Goal: Transaction & Acquisition: Purchase product/service

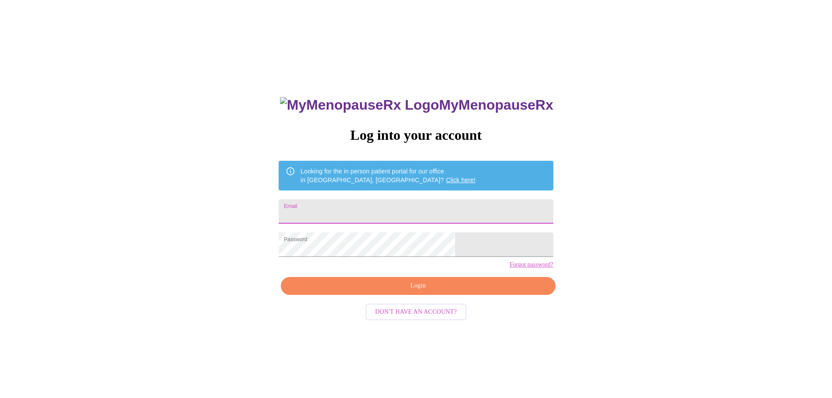
click at [371, 207] on input "Email" at bounding box center [416, 211] width 274 height 24
type input "[EMAIL_ADDRESS][DOMAIN_NAME]"
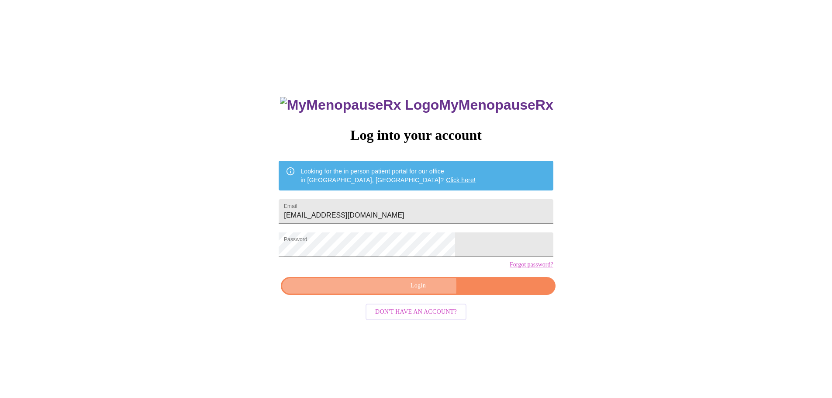
click at [394, 291] on span "Login" at bounding box center [418, 285] width 254 height 11
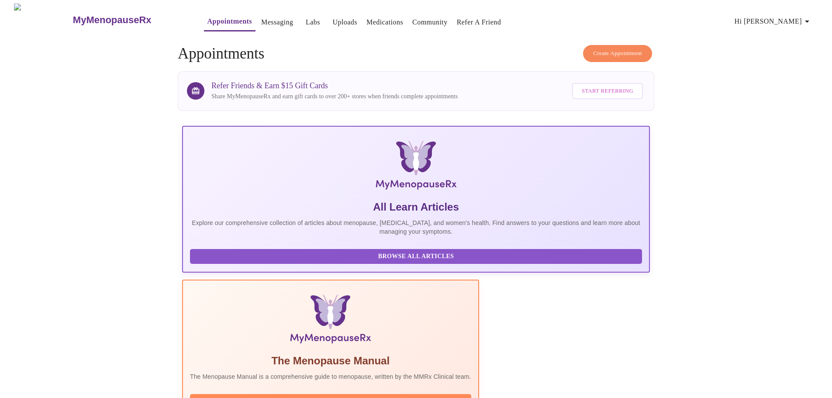
click at [306, 18] on link "Labs" at bounding box center [313, 22] width 14 height 12
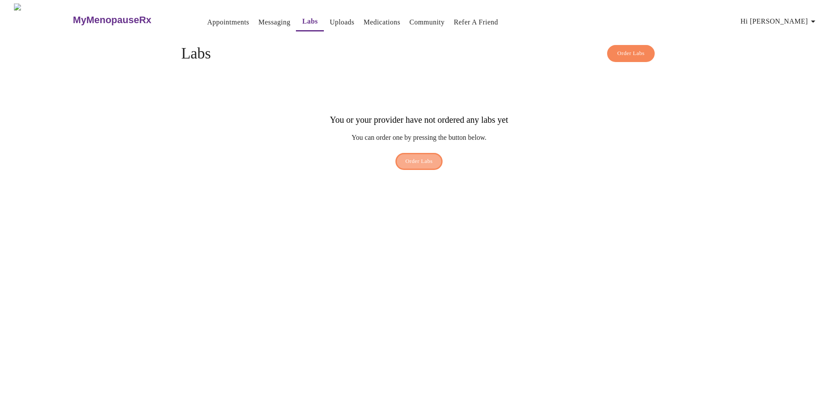
click at [410, 153] on button "Order Labs" at bounding box center [420, 161] width 48 height 17
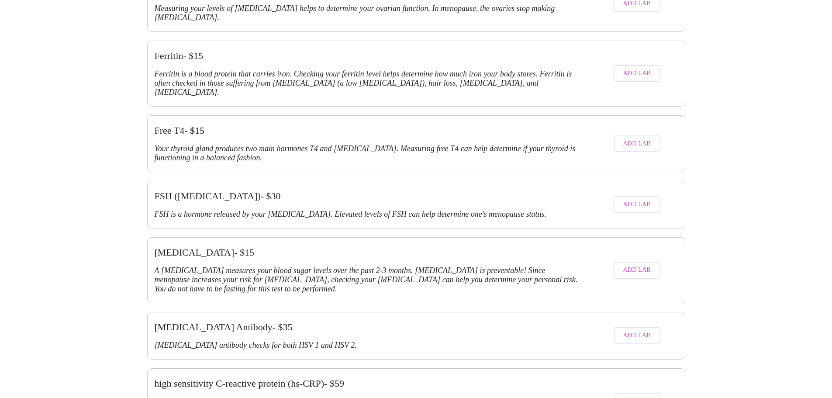
scroll to position [1135, 0]
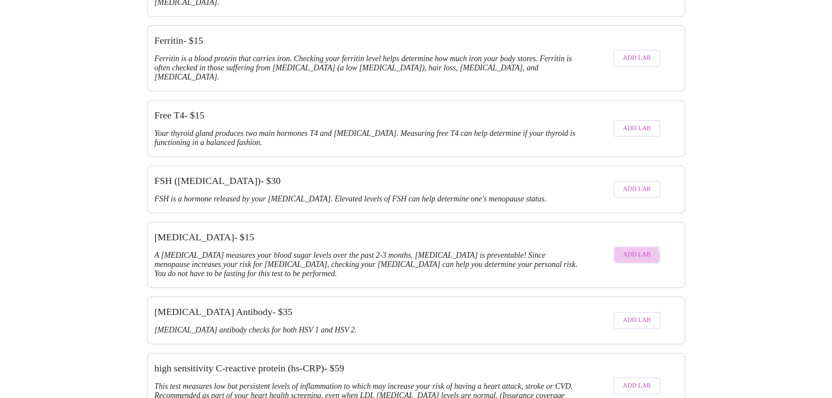
click at [628, 249] on span "Add Lab" at bounding box center [637, 254] width 28 height 11
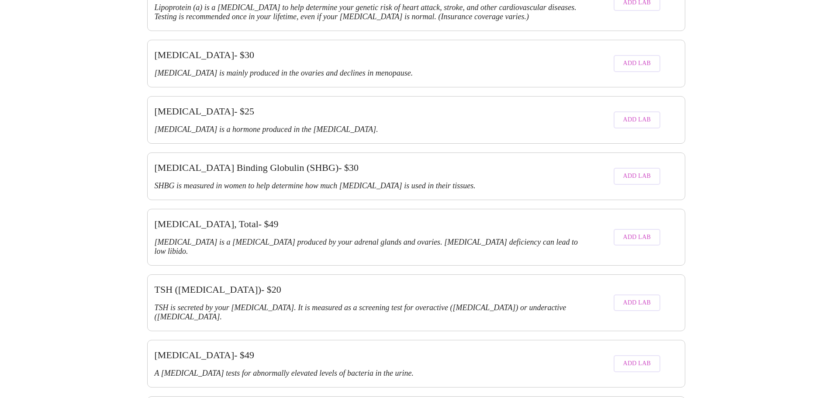
scroll to position [1711, 0]
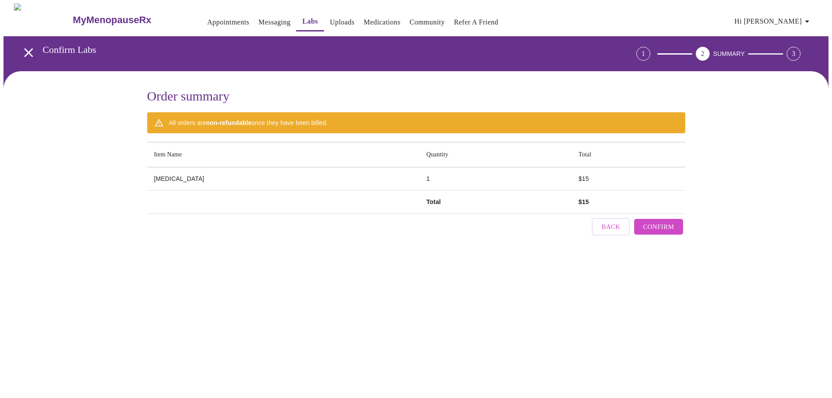
scroll to position [0, 0]
click at [651, 221] on span "Confirm" at bounding box center [661, 226] width 31 height 11
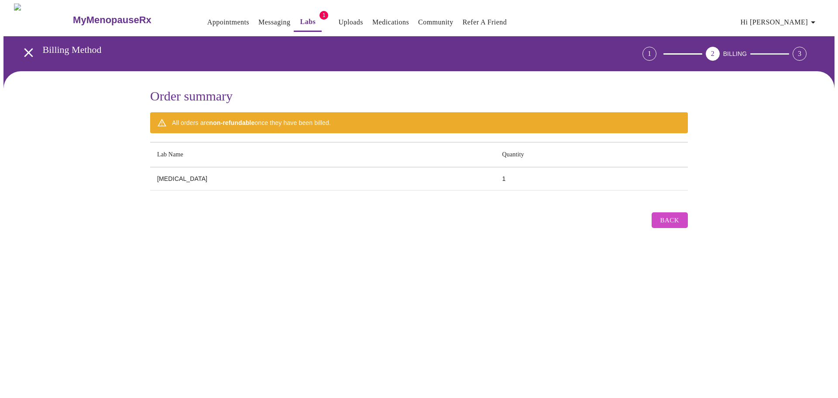
click at [666, 220] on span "Back" at bounding box center [670, 219] width 19 height 11
click at [181, 119] on div "All orders are non-refundable once they have been billed." at bounding box center [251, 123] width 159 height 16
click at [189, 172] on td "[MEDICAL_DATA]" at bounding box center [322, 178] width 345 height 23
click at [796, 49] on div "3" at bounding box center [801, 54] width 24 height 14
click at [672, 214] on span "Back" at bounding box center [670, 219] width 19 height 11
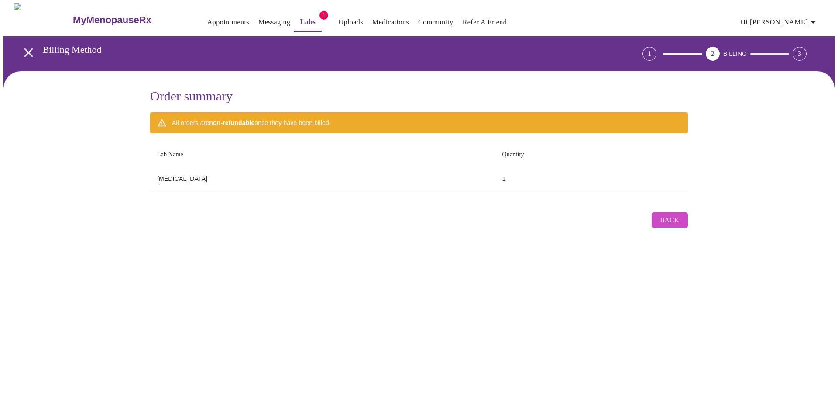
click at [300, 18] on link "Labs" at bounding box center [308, 22] width 16 height 12
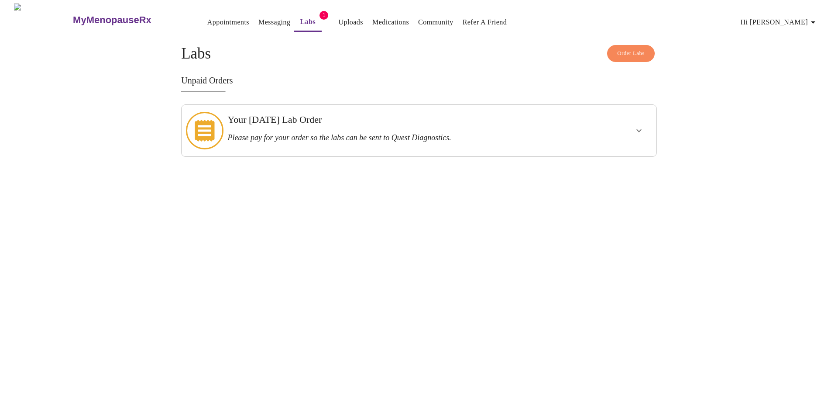
click at [625, 130] on div at bounding box center [614, 130] width 78 height 45
click at [634, 125] on icon "show more" at bounding box center [639, 130] width 10 height 10
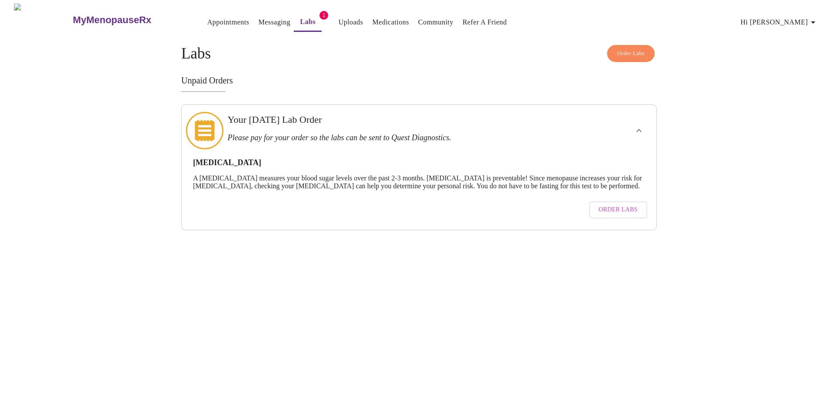
click at [625, 211] on span "Order Labs" at bounding box center [618, 209] width 39 height 11
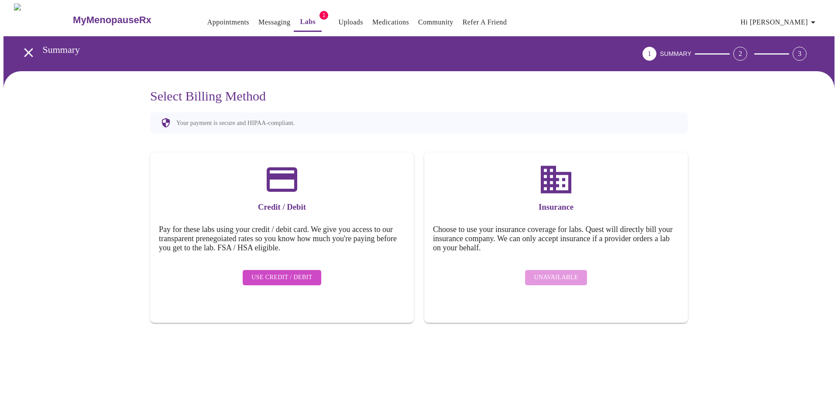
click at [568, 270] on div "Unavailable" at bounding box center [556, 277] width 246 height 24
click at [258, 18] on link "Messaging" at bounding box center [274, 22] width 32 height 12
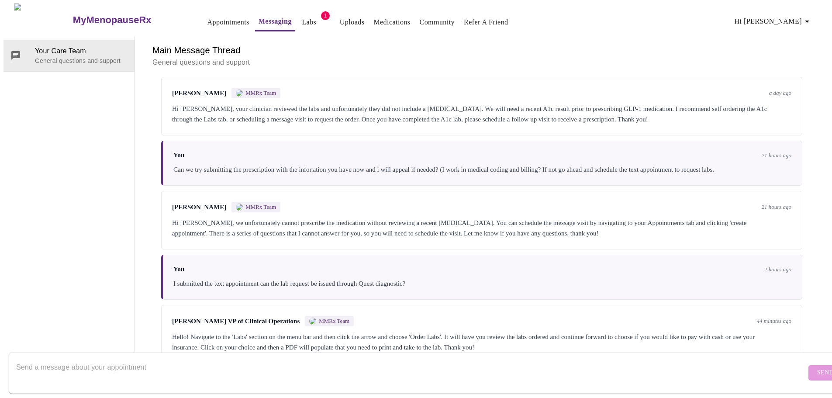
scroll to position [2262, 0]
click at [666, 358] on textarea "Send a message about your appointment" at bounding box center [411, 372] width 790 height 28
drag, startPoint x: 150, startPoint y: 356, endPoint x: 144, endPoint y: 358, distance: 6.1
click at [144, 358] on textarea "When I try to use insurance, it says unavaiable" at bounding box center [411, 372] width 790 height 28
click at [208, 362] on textarea "When I try to use insurance, it says unavailable" at bounding box center [411, 372] width 790 height 28
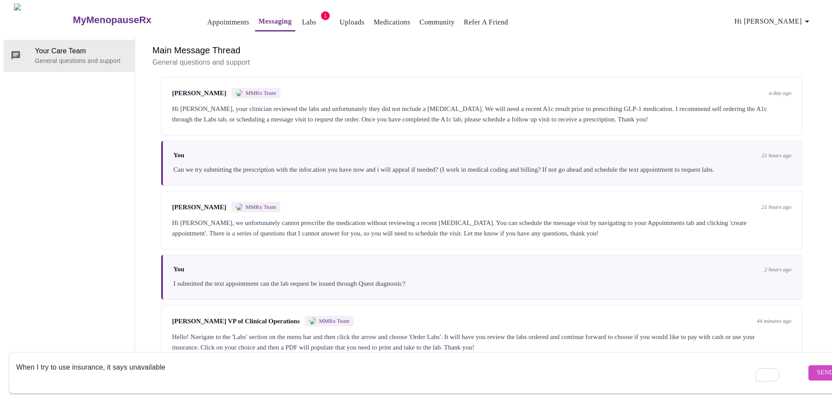
type textarea "When I try to use insurance, it says unavailable"
click at [817, 367] on span "Send" at bounding box center [825, 372] width 17 height 11
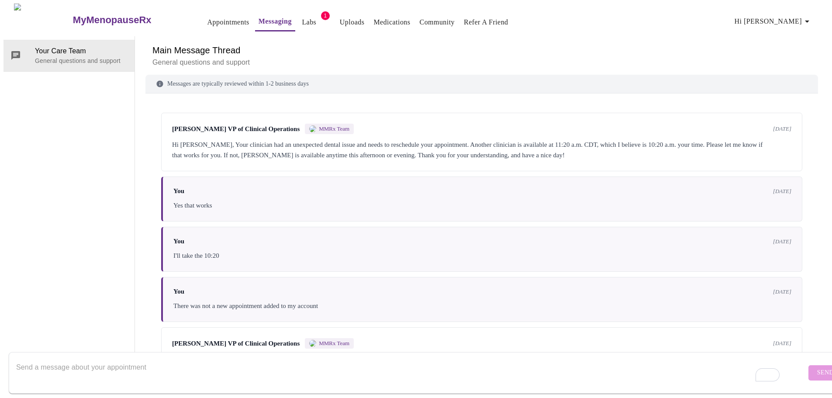
scroll to position [0, 0]
click at [299, 22] on span "Labs" at bounding box center [309, 22] width 21 height 12
click at [302, 20] on link "Labs" at bounding box center [309, 22] width 14 height 12
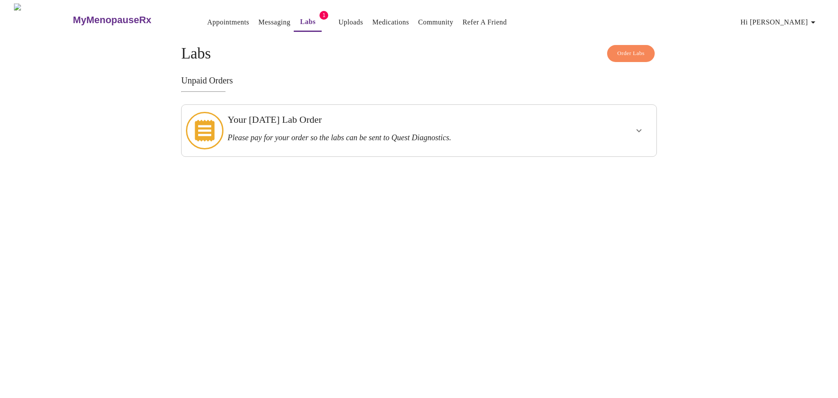
click at [493, 133] on h3 "Please pay for your order so the labs can be sent to Quest Diagnostics." at bounding box center [395, 137] width 337 height 9
click at [638, 129] on icon "show more" at bounding box center [639, 130] width 5 height 3
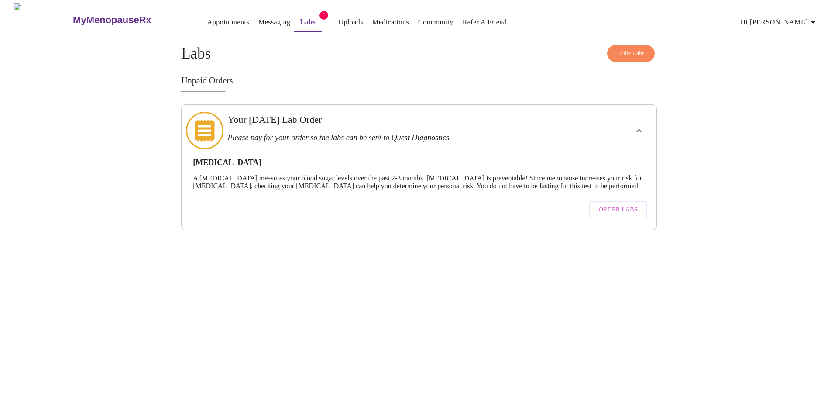
click at [620, 209] on span "Order Labs" at bounding box center [618, 209] width 39 height 11
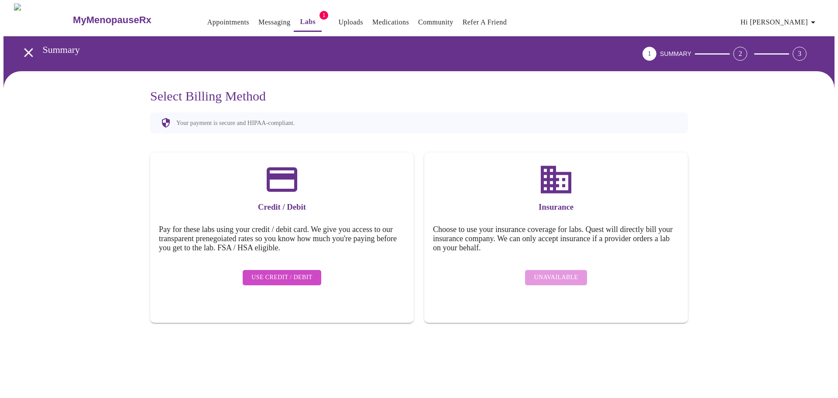
click at [551, 274] on div "Unavailable" at bounding box center [556, 277] width 246 height 24
click at [551, 266] on div "Unavailable" at bounding box center [556, 277] width 246 height 24
click at [262, 16] on link "Messaging" at bounding box center [274, 22] width 32 height 12
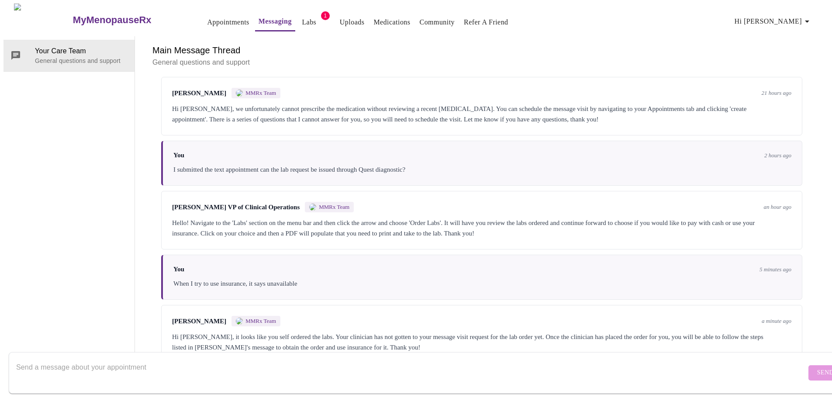
scroll to position [2380, 0]
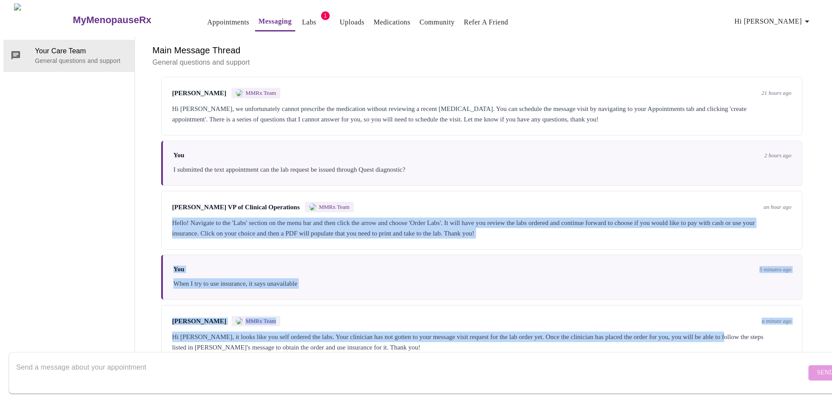
drag, startPoint x: 814, startPoint y: 298, endPoint x: 808, endPoint y: 171, distance: 126.8
click at [808, 171] on div "Messages are typically reviewed within 1-2 business days [PERSON_NAME] VP of Cl…" at bounding box center [481, 219] width 672 height 289
click at [299, 17] on span "Labs" at bounding box center [309, 22] width 21 height 12
click at [376, 16] on link "Medications" at bounding box center [391, 22] width 37 height 12
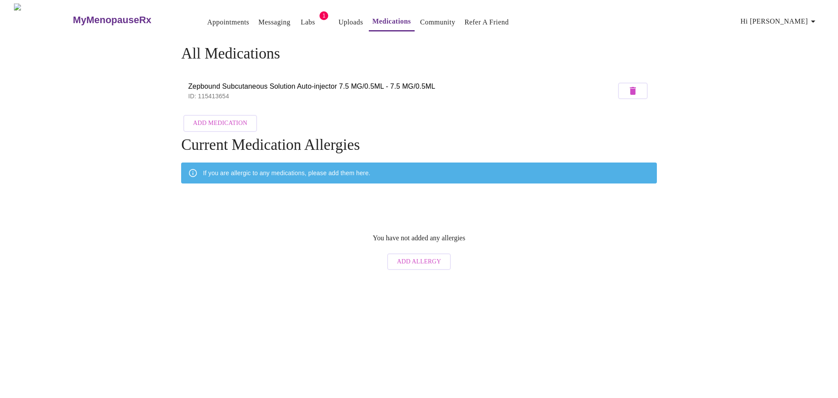
click at [428, 19] on link "Community" at bounding box center [437, 22] width 35 height 12
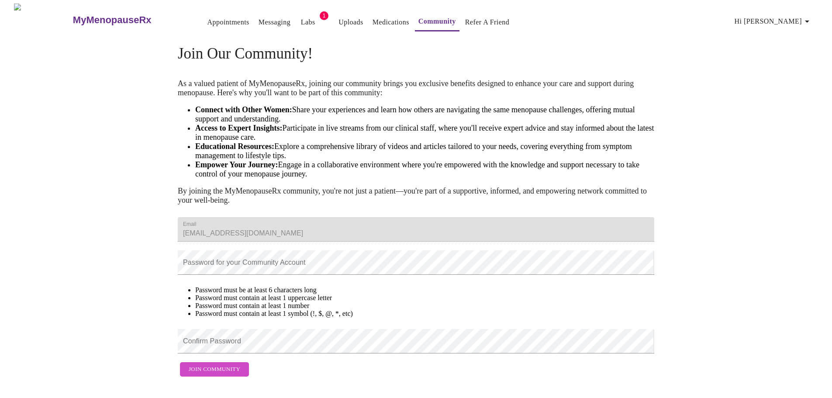
click at [222, 16] on link "Appointments" at bounding box center [228, 22] width 42 height 12
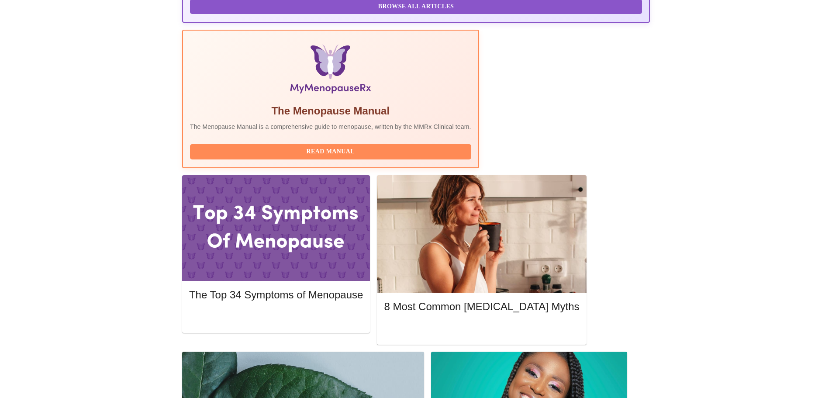
scroll to position [31, 0]
